Goal: Information Seeking & Learning: Find specific fact

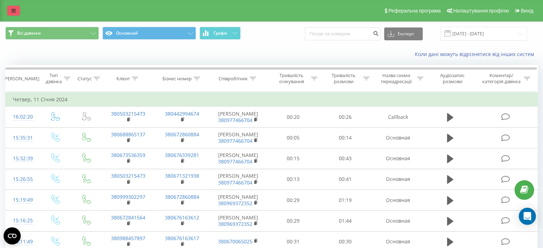
click at [11, 13] on icon at bounding box center [13, 10] width 4 height 5
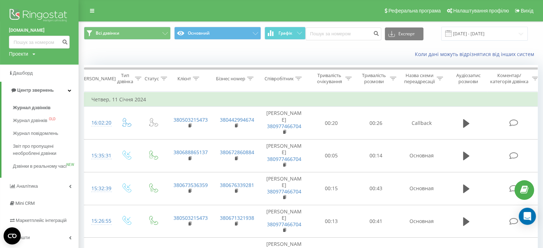
click at [32, 14] on img at bounding box center [39, 16] width 61 height 18
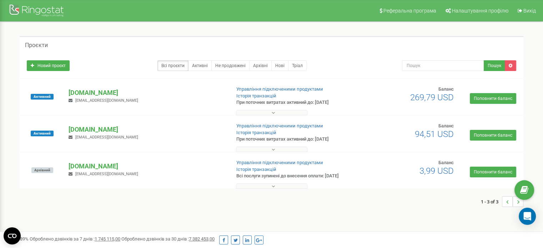
click at [96, 93] on p "[DOMAIN_NAME]" at bounding box center [147, 92] width 156 height 9
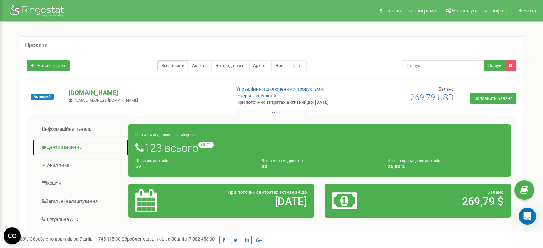
click at [76, 150] on link "Центр звернень" at bounding box center [80, 147] width 96 height 17
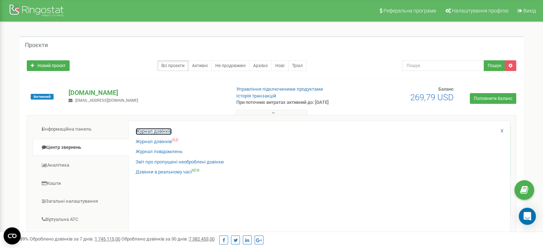
click at [149, 129] on link "Журнал дзвінків" at bounding box center [154, 131] width 36 height 7
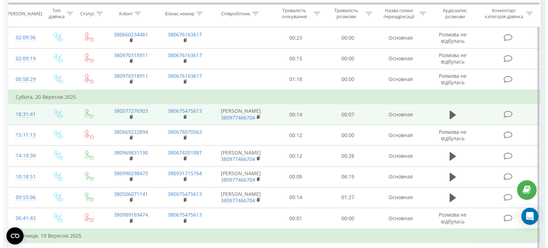
scroll to position [214, 0]
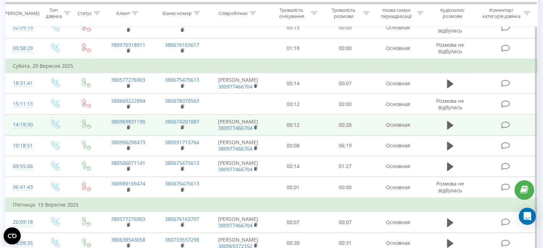
click at [505, 121] on icon at bounding box center [505, 124] width 9 height 7
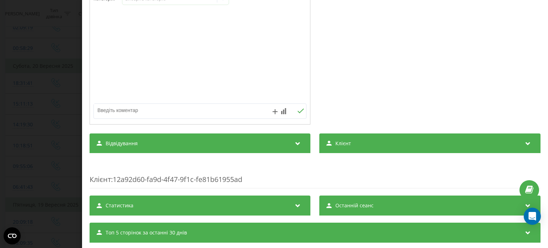
scroll to position [138, 0]
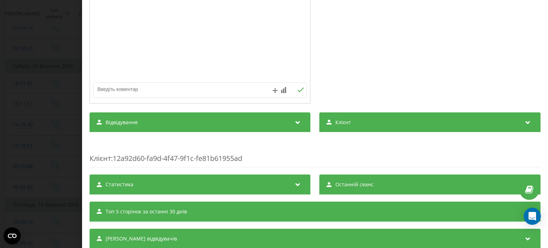
click at [114, 123] on span "Відвідування" at bounding box center [122, 122] width 32 height 7
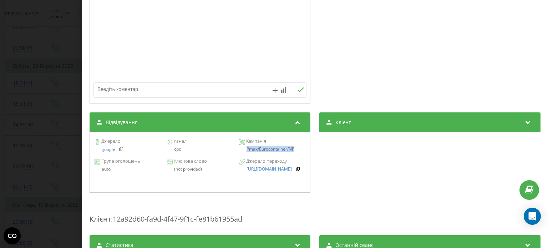
drag, startPoint x: 243, startPoint y: 150, endPoint x: 295, endPoint y: 149, distance: 52.1
click at [295, 149] on div "Pmax/Eurocontainer/NP" at bounding box center [273, 149] width 66 height 5
copy div "Pmax/Eurocontainer/NP"
